Goal: Information Seeking & Learning: Learn about a topic

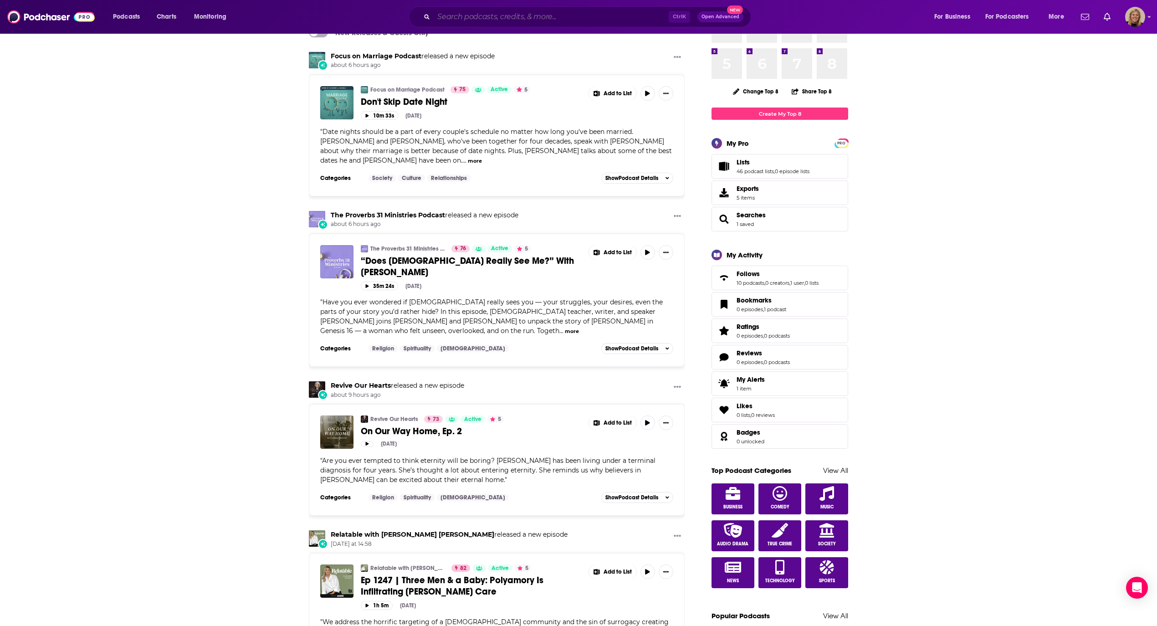
click at [531, 15] on input "Search podcasts, credits, & more..." at bounding box center [551, 17] width 235 height 15
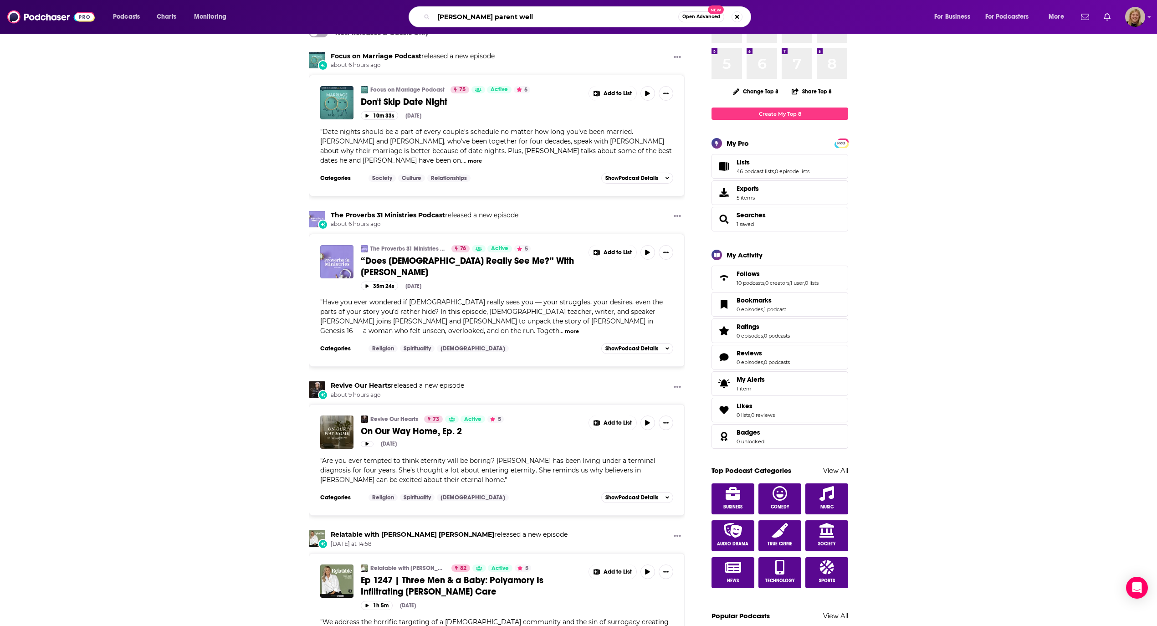
type input "[PERSON_NAME] parent well"
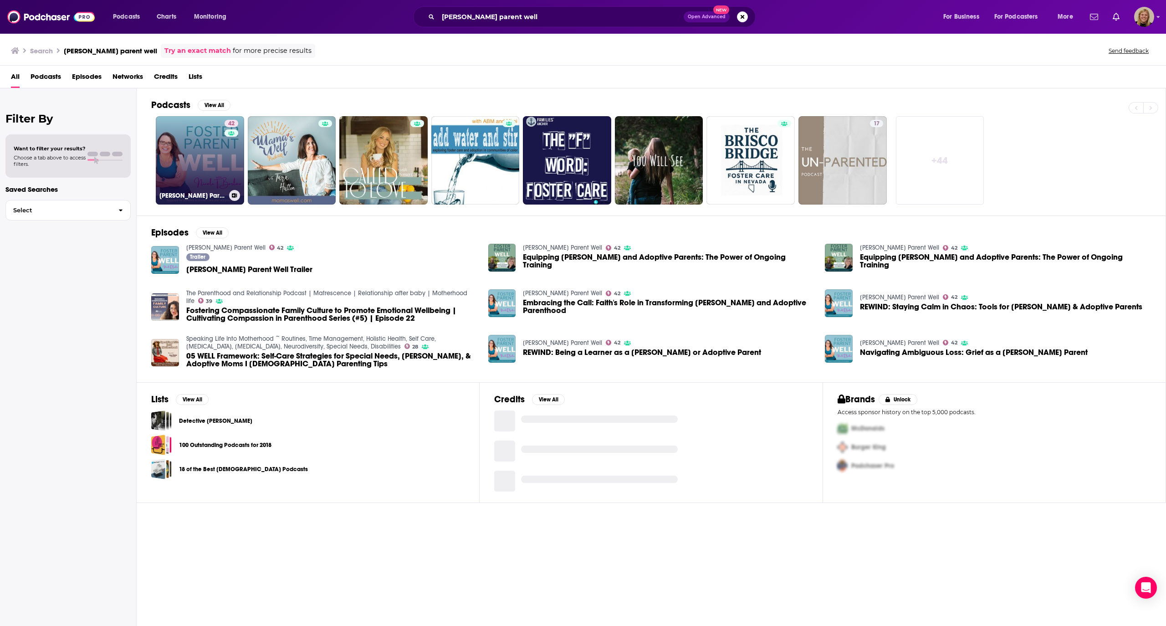
click at [211, 150] on link "42 [PERSON_NAME] Parent Well" at bounding box center [200, 160] width 88 height 88
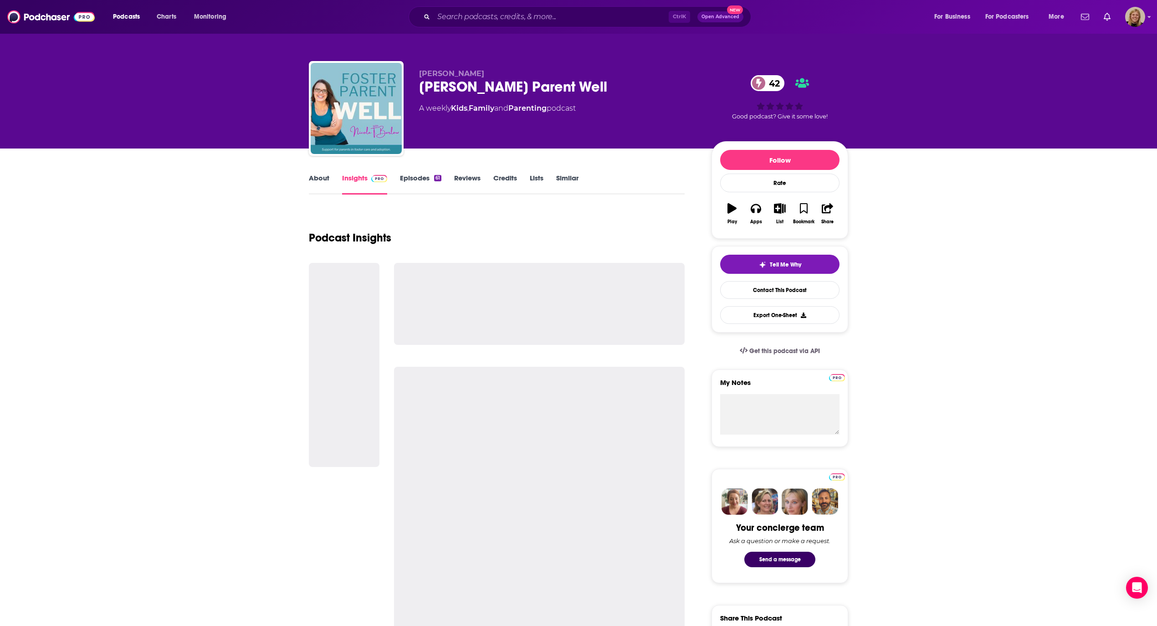
click at [320, 179] on link "About" at bounding box center [319, 184] width 20 height 21
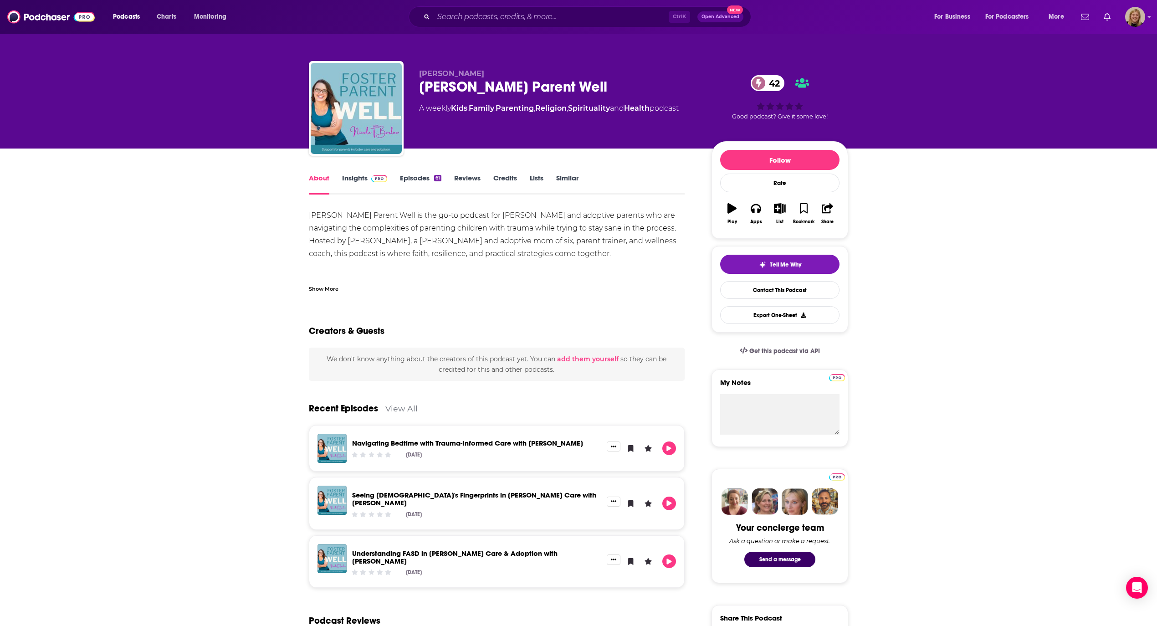
click at [361, 233] on div "[PERSON_NAME] Parent Well is the go-to podcast for [PERSON_NAME] and adoptive p…" at bounding box center [497, 336] width 376 height 255
click at [325, 287] on div "Show More" at bounding box center [324, 288] width 30 height 9
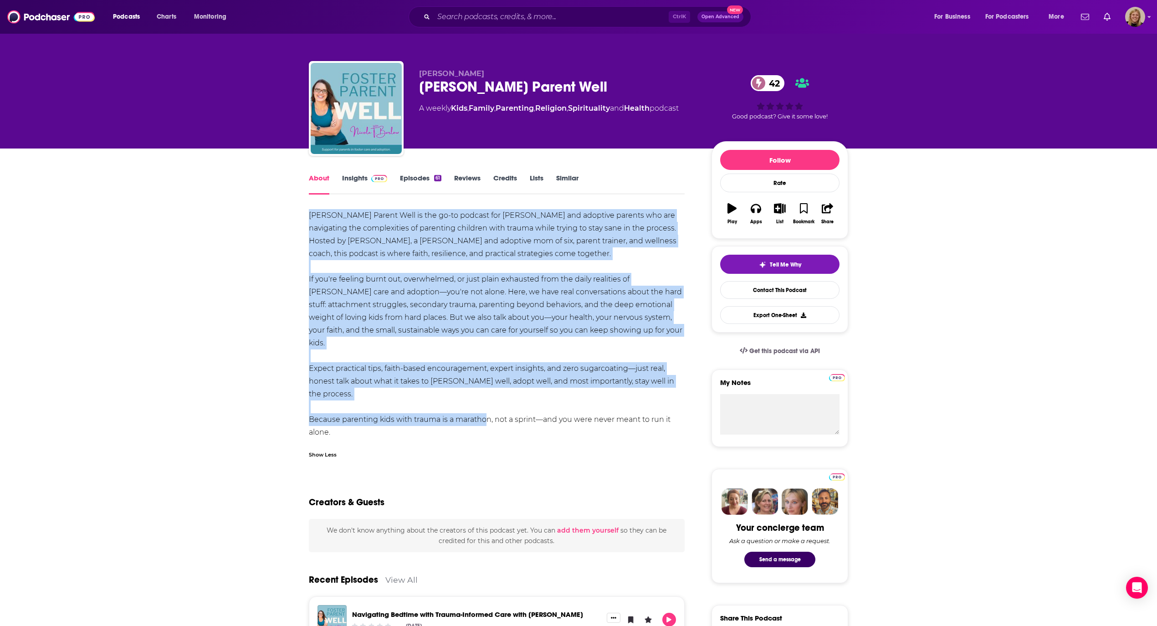
drag, startPoint x: 303, startPoint y: 214, endPoint x: 485, endPoint y: 399, distance: 259.6
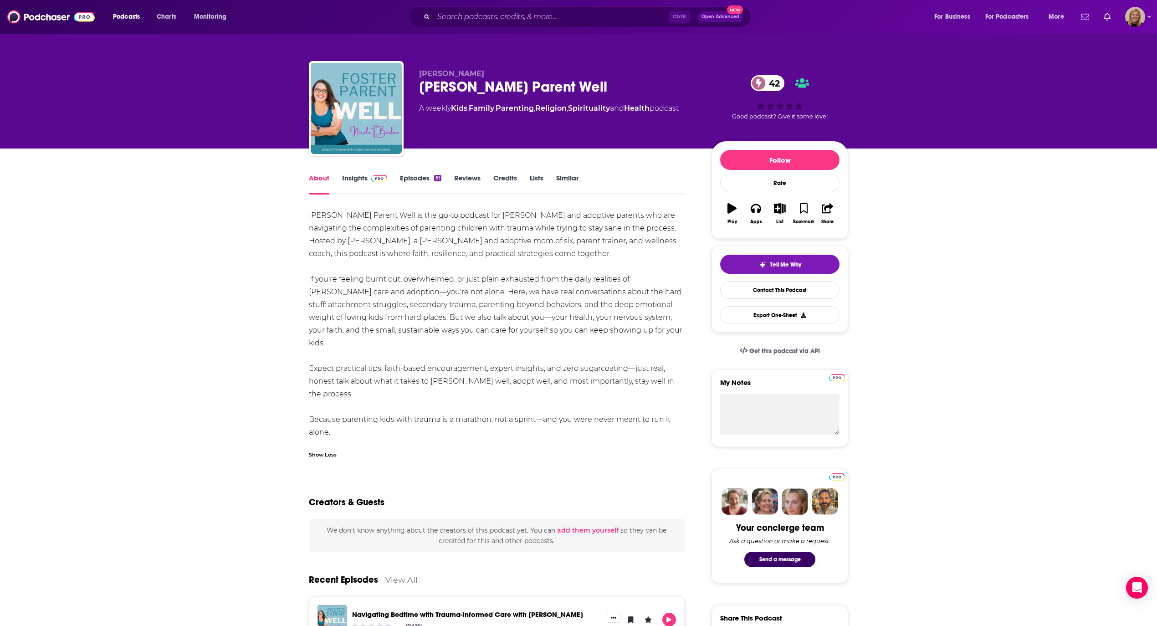
click at [370, 405] on div "[PERSON_NAME] Parent Well is the go-to podcast for [PERSON_NAME] and adoptive p…" at bounding box center [497, 336] width 376 height 255
drag, startPoint x: 343, startPoint y: 406, endPoint x: 263, endPoint y: 212, distance: 210.2
copy div "Loremi Dolors Amet co adi el-se doeiusm tem incidi utl etdolore magnaal eni adm…"
click at [352, 181] on link "Insights" at bounding box center [364, 184] width 45 height 21
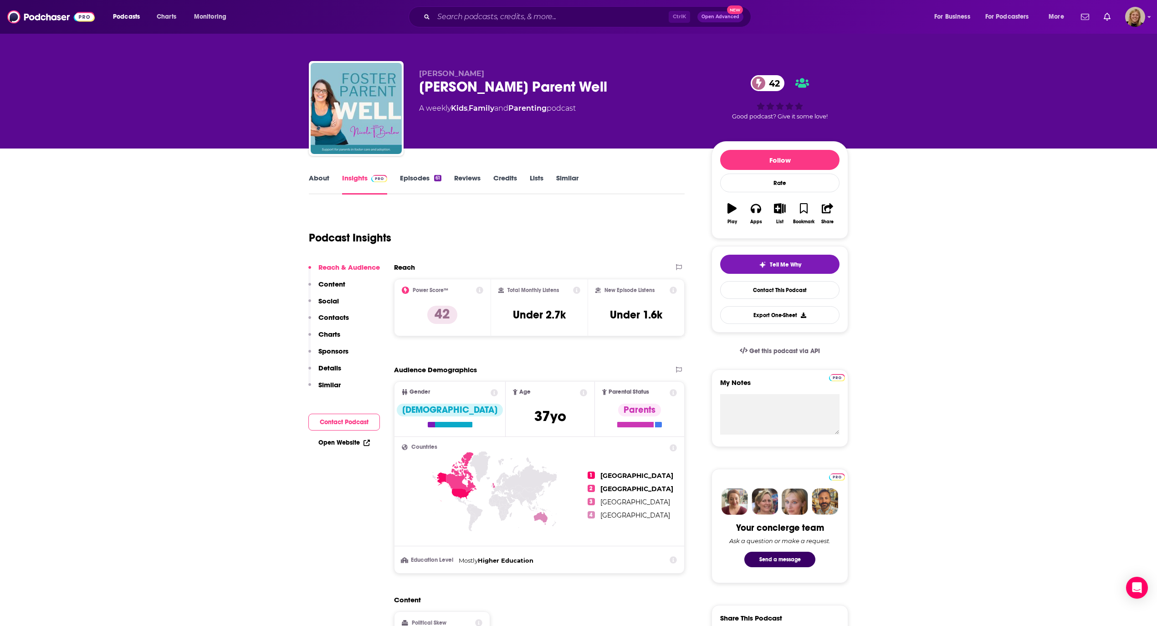
click at [337, 439] on link "Open Website" at bounding box center [343, 443] width 51 height 8
click at [512, 17] on input "Search podcasts, credits, & more..." at bounding box center [551, 17] width 235 height 15
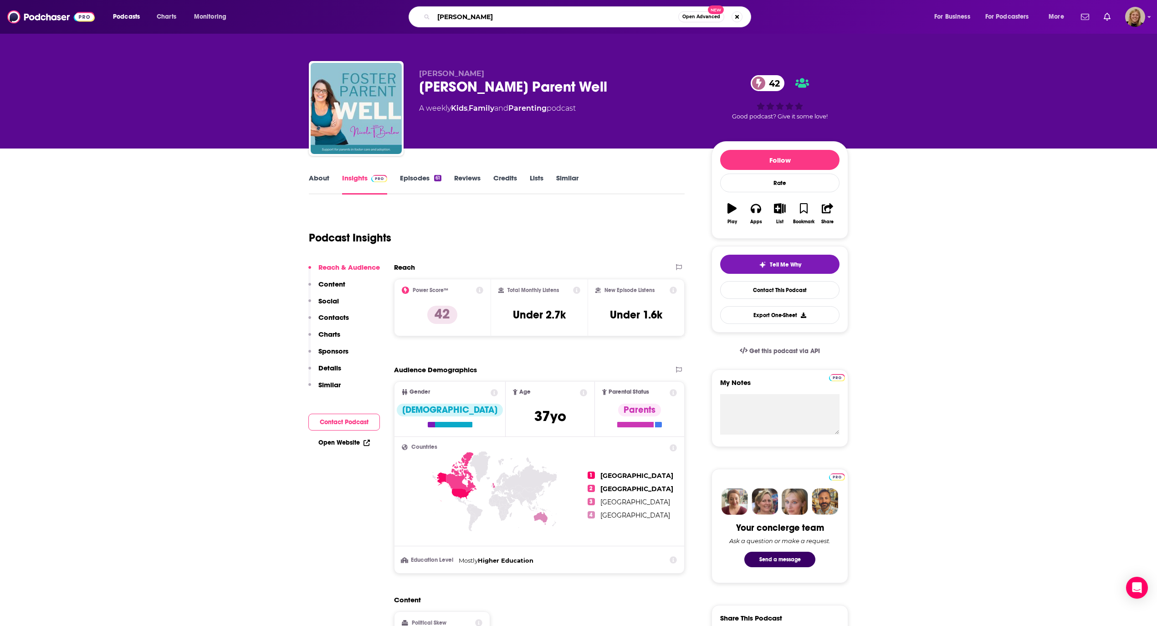
type input "[PERSON_NAME]"
